Goal: Check status: Check status

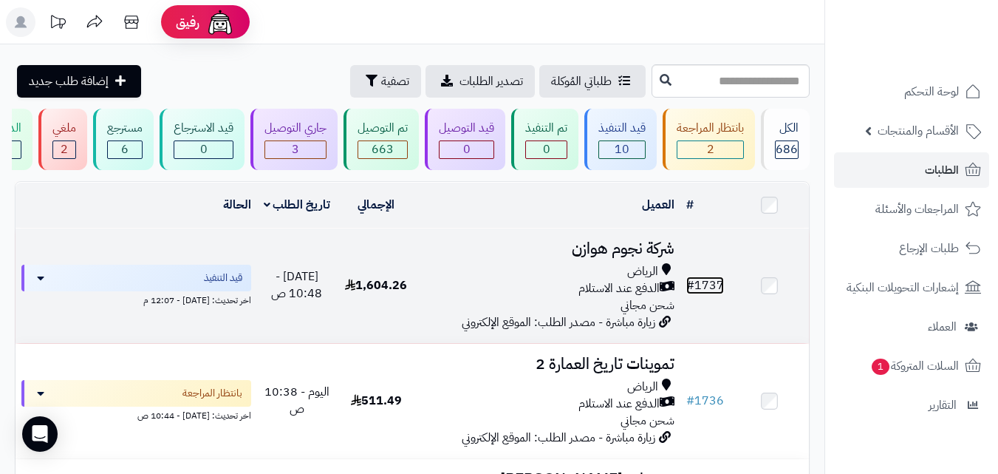
click at [713, 291] on link "# 1737" at bounding box center [705, 285] width 38 height 18
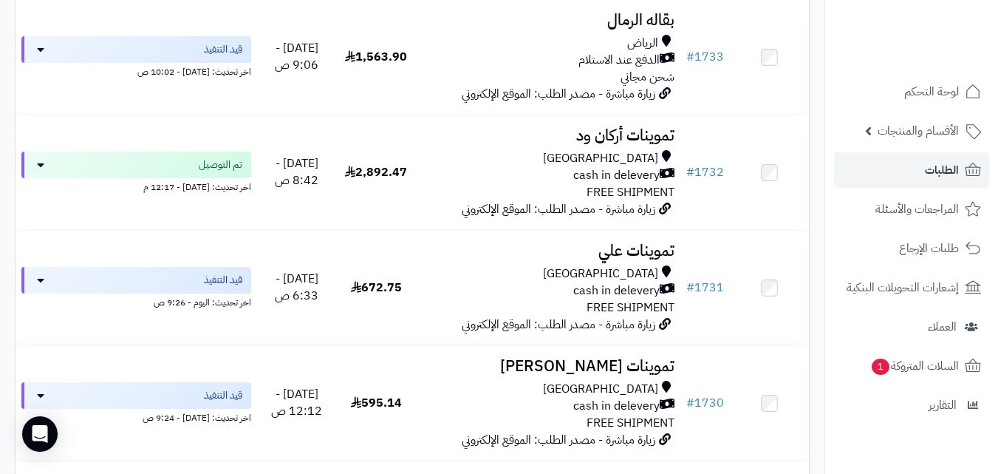
scroll to position [807, 0]
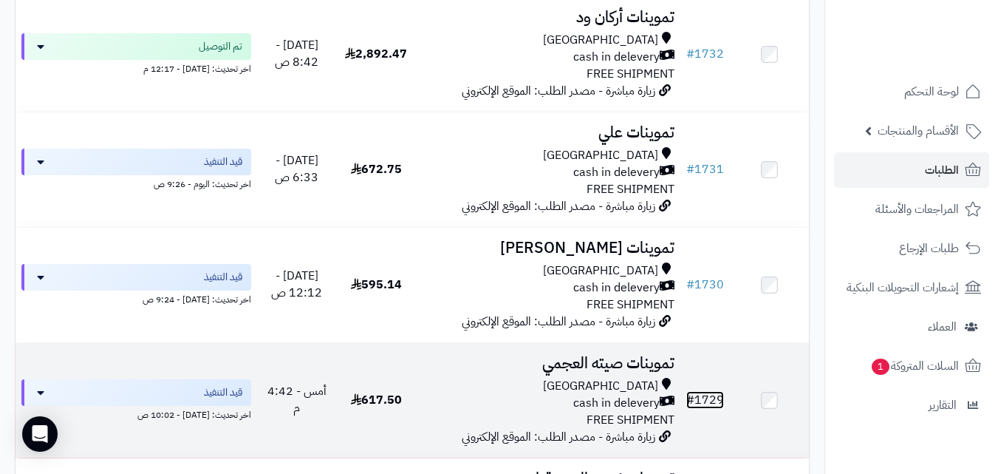
click at [713, 404] on link "# 1729" at bounding box center [705, 400] width 38 height 18
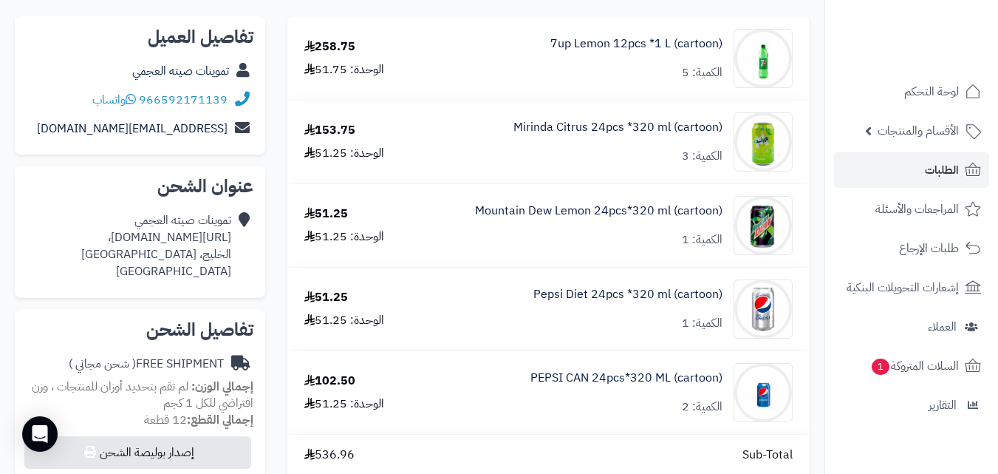
scroll to position [154, 0]
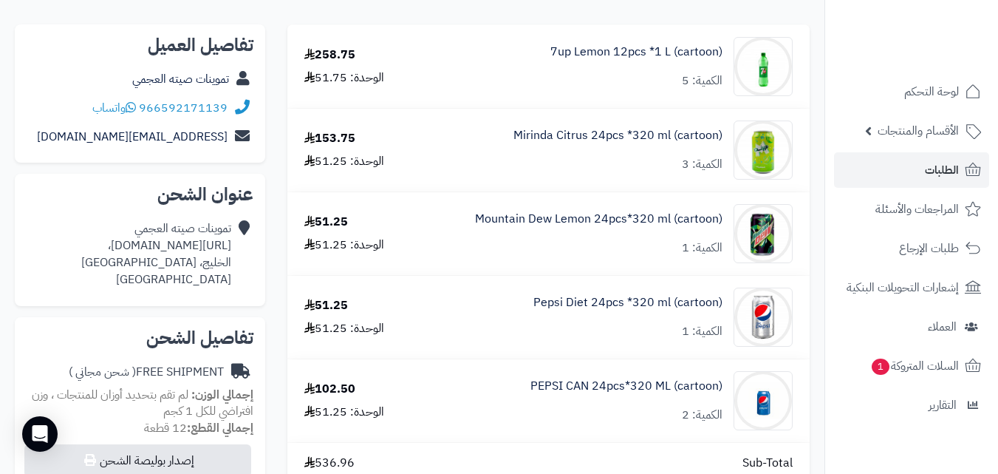
copy div "ps://[DOMAIN_NAME][URL]"
drag, startPoint x: 0, startPoint y: 246, endPoint x: 231, endPoint y: 248, distance: 230.5
click at [231, 248] on div "تموينات صيته العجمي https://maps.app.goo.gl/aa76hYs7xmaNTkJA9، الخليج، Riyadh S…" at bounding box center [156, 253] width 150 height 67
click at [208, 242] on div "تموينات صيته العجمي https://maps.app.goo.gl/aa76hYs7xmaNTkJA9، الخليج، Riyadh S…" at bounding box center [156, 253] width 150 height 67
click at [150, 244] on div "تموينات صيته العجمي https://maps.app.goo.gl/aa76hYs7xmaNTkJA9، الخليج، Riyadh S…" at bounding box center [156, 253] width 150 height 67
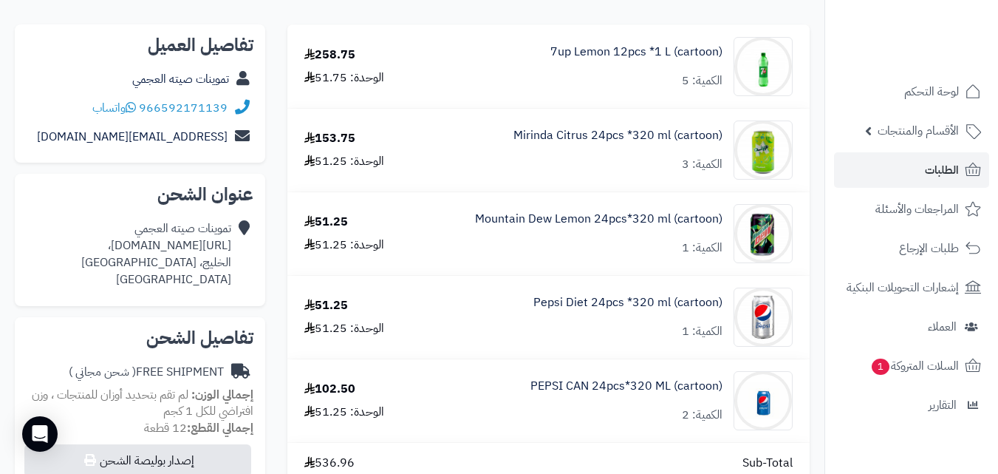
click at [151, 241] on div "تموينات صيته العجمي https://maps.app.goo.gl/aa76hYs7xmaNTkJA9، الخليج، Riyadh S…" at bounding box center [156, 253] width 150 height 67
click at [102, 223] on div "تموينات صيته العجمي https://maps.app.goo.gl/aa76hYs7xmaNTkJA9، الخليج، Riyadh S…" at bounding box center [156, 253] width 150 height 67
click at [149, 250] on div "تموينات صيته العجمي https://maps.app.goo.gl/aa76hYs7xmaNTkJA9، الخليج، Riyadh S…" at bounding box center [156, 253] width 150 height 67
click at [216, 233] on div "تموينات صيته العجمي https://maps.app.goo.gl/aa76hYs7xmaNTkJA9، الخليج، Riyadh S…" at bounding box center [156, 253] width 150 height 67
click at [244, 226] on icon at bounding box center [242, 253] width 15 height 67
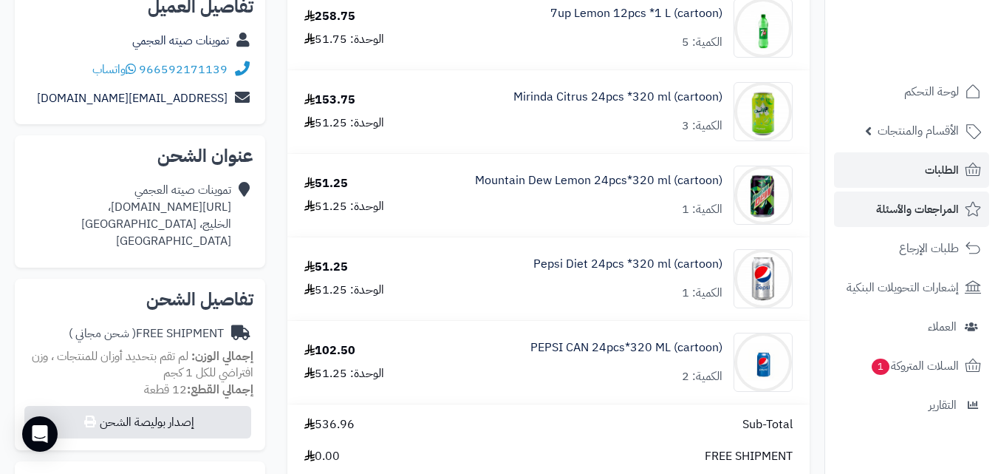
scroll to position [197, 0]
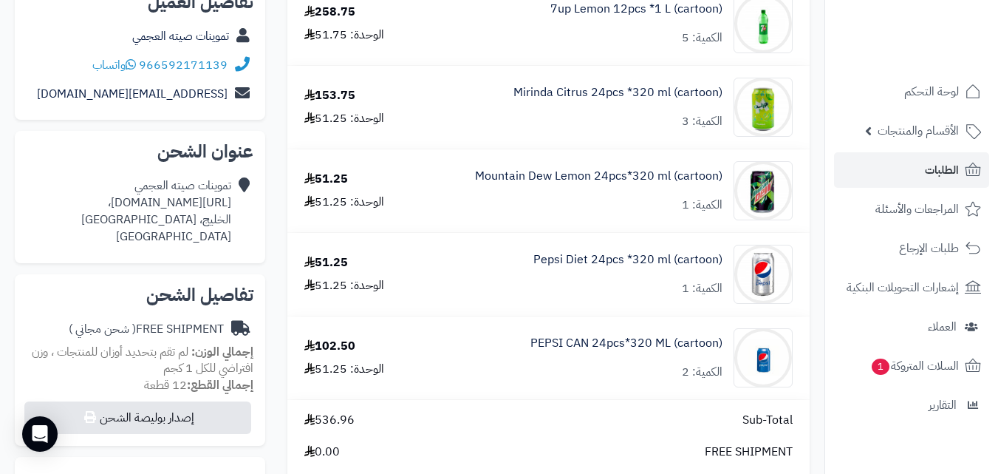
click at [196, 196] on div "تموينات صيته العجمي https://maps.app.goo.gl/aa76hYs7xmaNTkJA9، الخليج، Riyadh S…" at bounding box center [156, 210] width 150 height 67
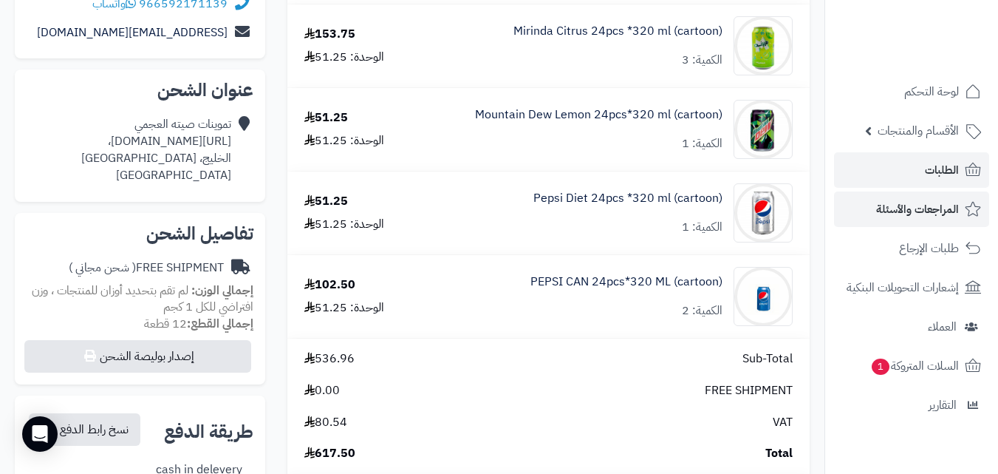
scroll to position [259, 0]
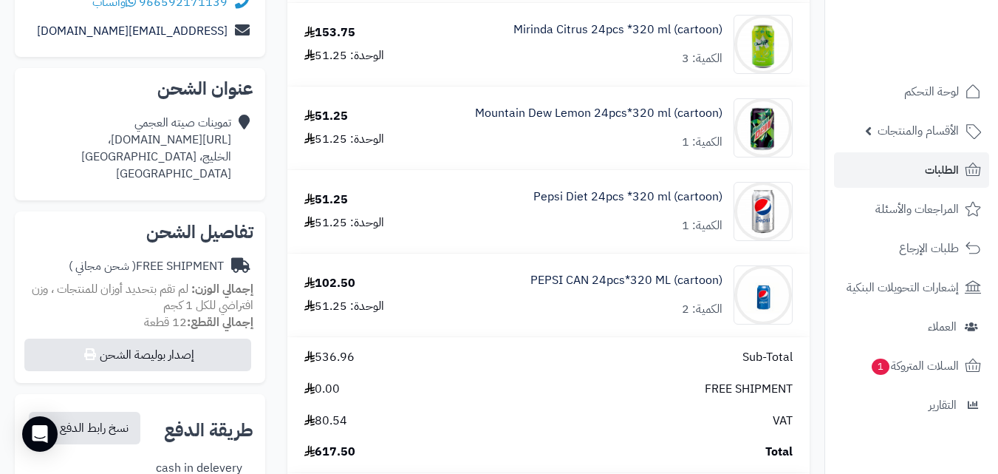
click at [198, 141] on div "تموينات صيته العجمي https://maps.app.goo.gl/aa76hYs7xmaNTkJA9، الخليج، Riyadh S…" at bounding box center [156, 148] width 150 height 67
click at [220, 139] on div "تموينات صيته العجمي https://maps.app.goo.gl/aa76hYs7xmaNTkJA9، الخليج، Riyadh S…" at bounding box center [156, 148] width 150 height 67
click at [201, 178] on div "تموينات صيته العجمي https://maps.app.goo.gl/aa76hYs7xmaNTkJA9، الخليج، Riyadh S…" at bounding box center [156, 148] width 150 height 67
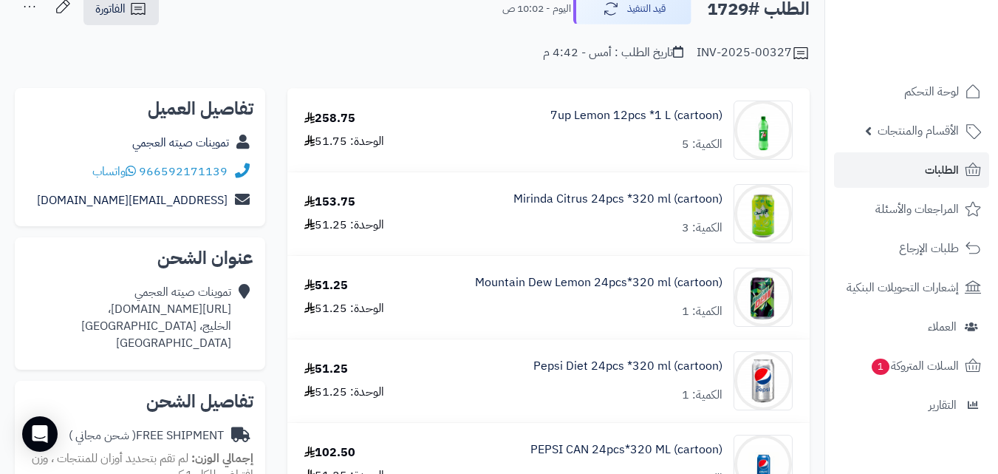
scroll to position [74, 0]
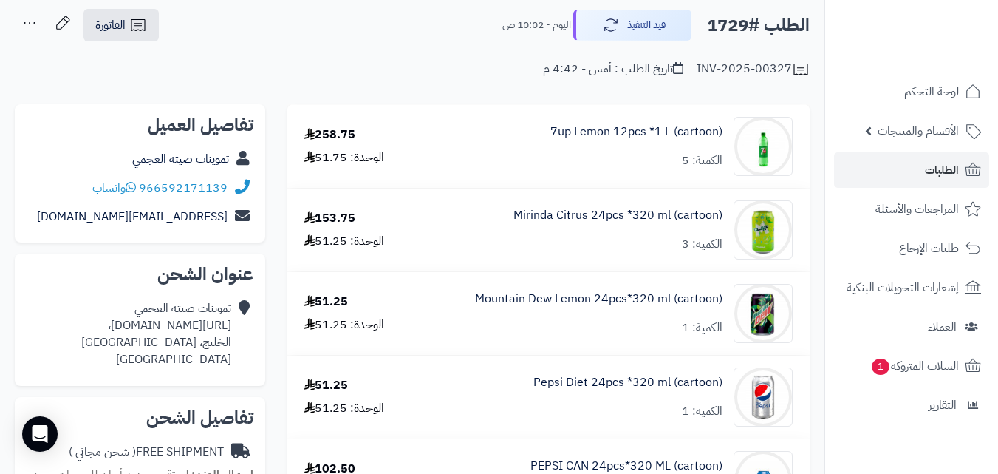
click at [211, 329] on div "تموينات صيته العجمي https://maps.app.goo.gl/aa76hYs7xmaNTkJA9، الخليج، Riyadh S…" at bounding box center [156, 333] width 150 height 67
click at [208, 324] on div "تموينات صيته العجمي https://maps.app.goo.gl/aa76hYs7xmaNTkJA9، الخليج، Riyadh S…" at bounding box center [156, 333] width 150 height 67
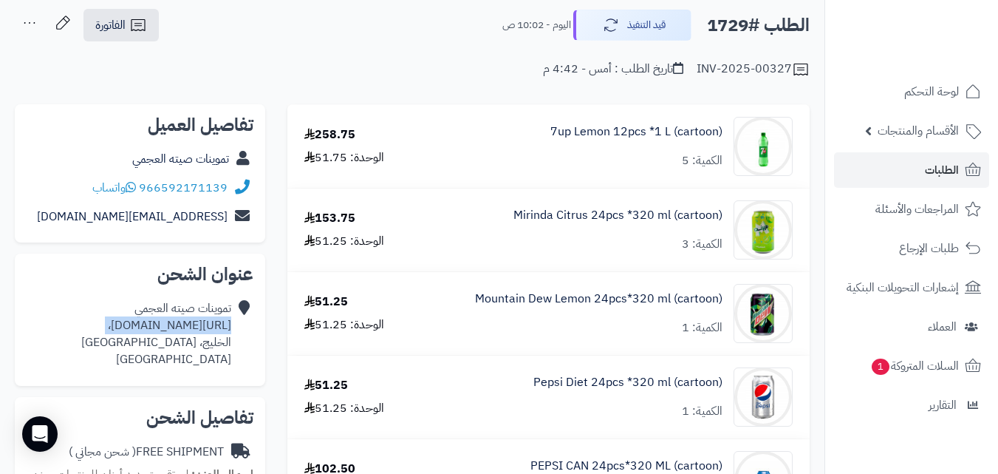
click at [206, 321] on div "تموينات صيته العجمي https://maps.app.goo.gl/aa76hYs7xmaNTkJA9، الخليج، Riyadh S…" at bounding box center [156, 333] width 150 height 67
click at [209, 321] on div "تموينات صيته العجمي https://maps.app.goo.gl/aa76hYs7xmaNTkJA9، الخليج، Riyadh S…" at bounding box center [156, 333] width 150 height 67
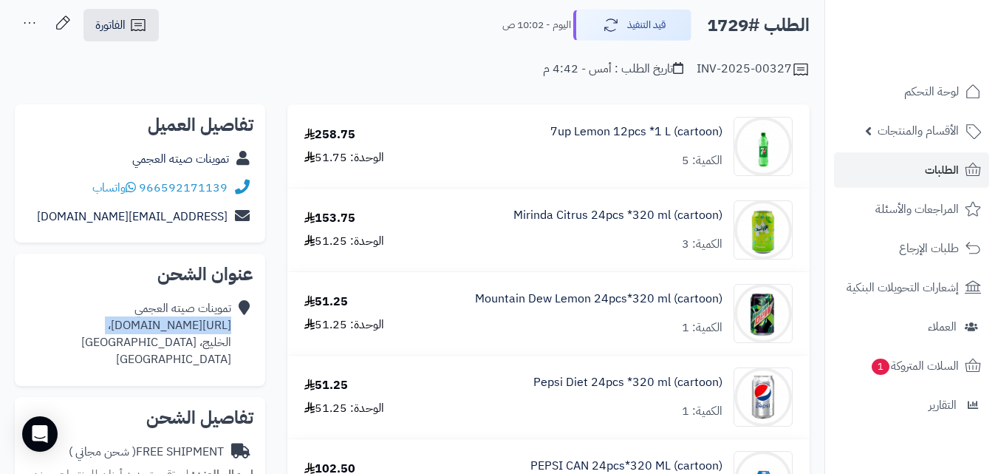
click at [209, 321] on div "تموينات صيته العجمي https://maps.app.goo.gl/aa76hYs7xmaNTkJA9، الخليج، Riyadh S…" at bounding box center [156, 333] width 150 height 67
click at [203, 330] on div "تموينات صيته العجمي https://maps.app.goo.gl/aa76hYs7xmaNTkJA9، الخليج، Riyadh S…" at bounding box center [156, 333] width 150 height 67
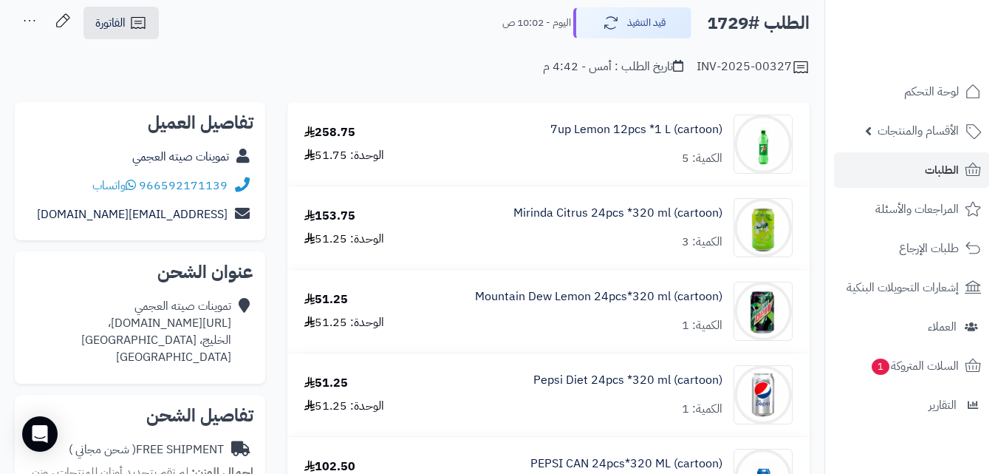
scroll to position [0, 0]
